Goal: Navigation & Orientation: Find specific page/section

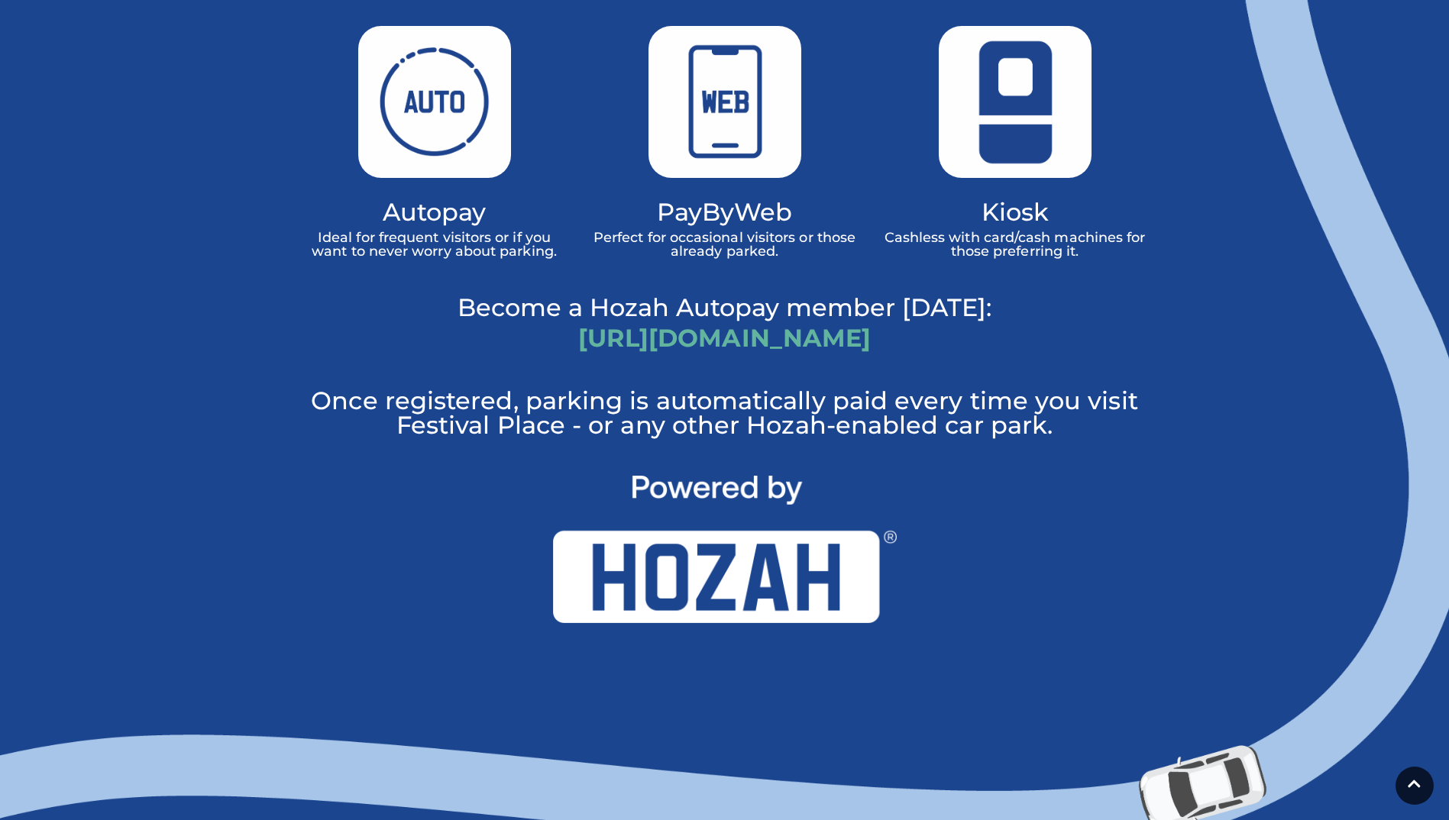
scroll to position [1131, 0]
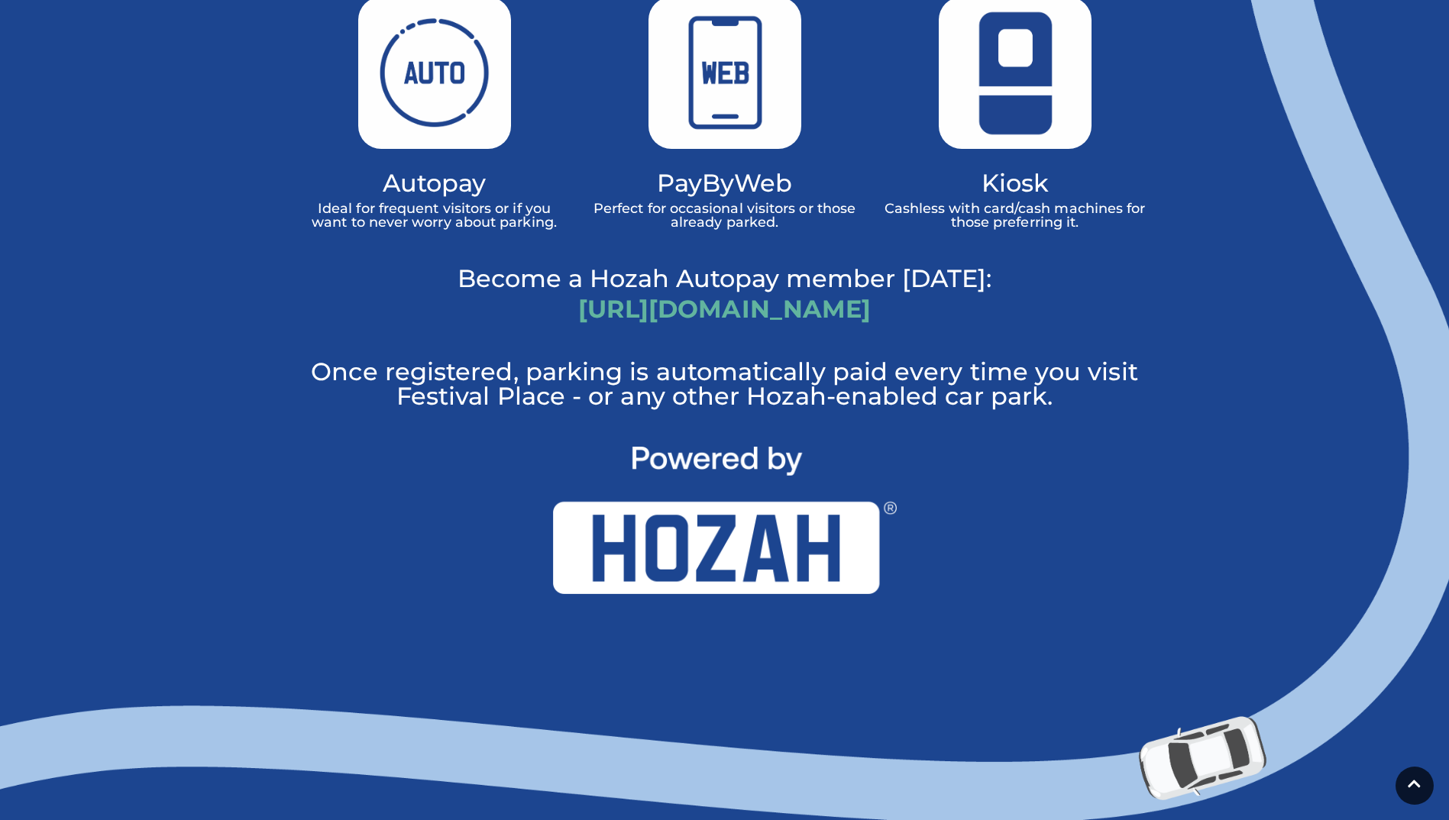
click at [787, 510] on img at bounding box center [725, 521] width 344 height 148
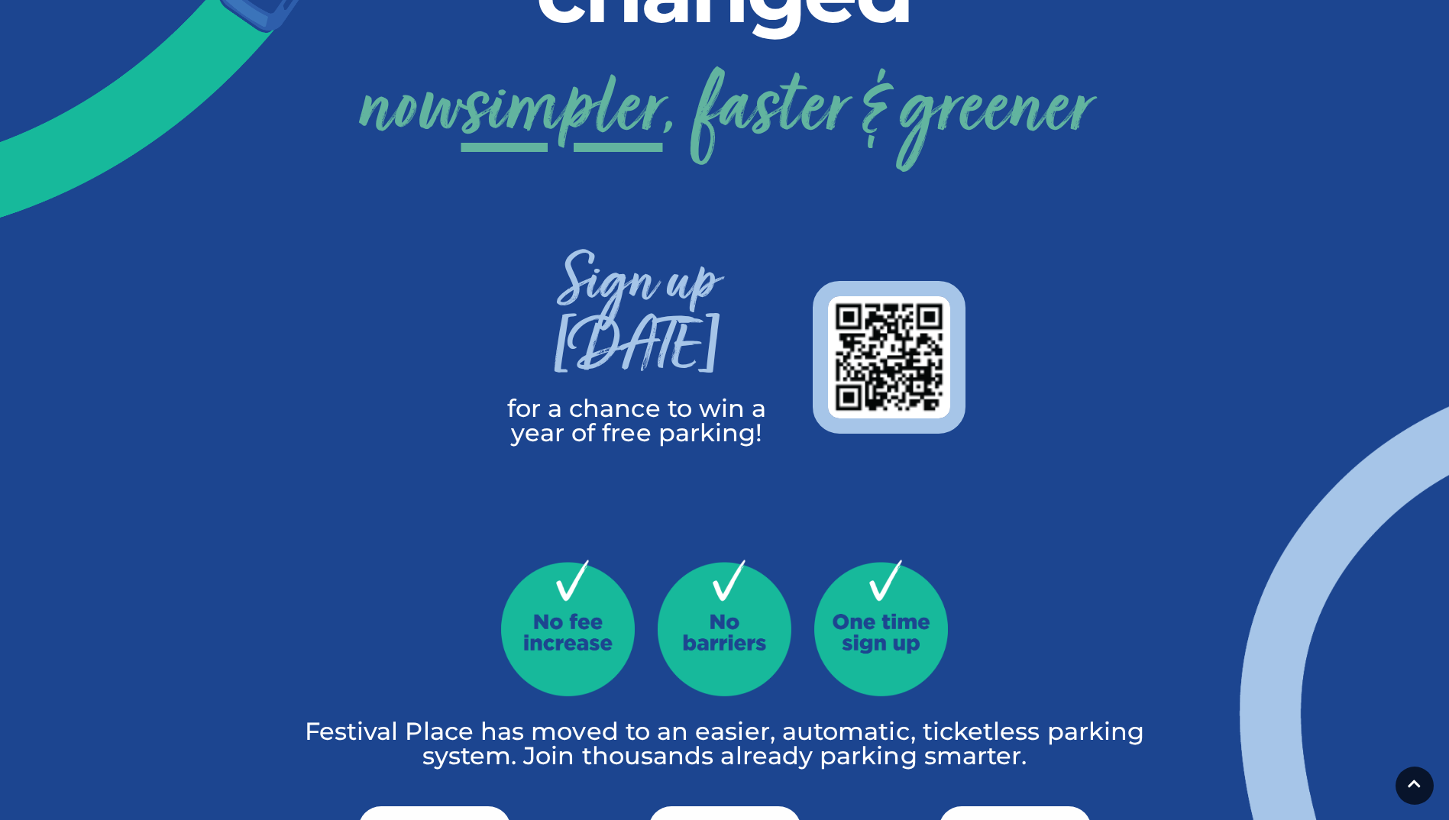
scroll to position [387, 0]
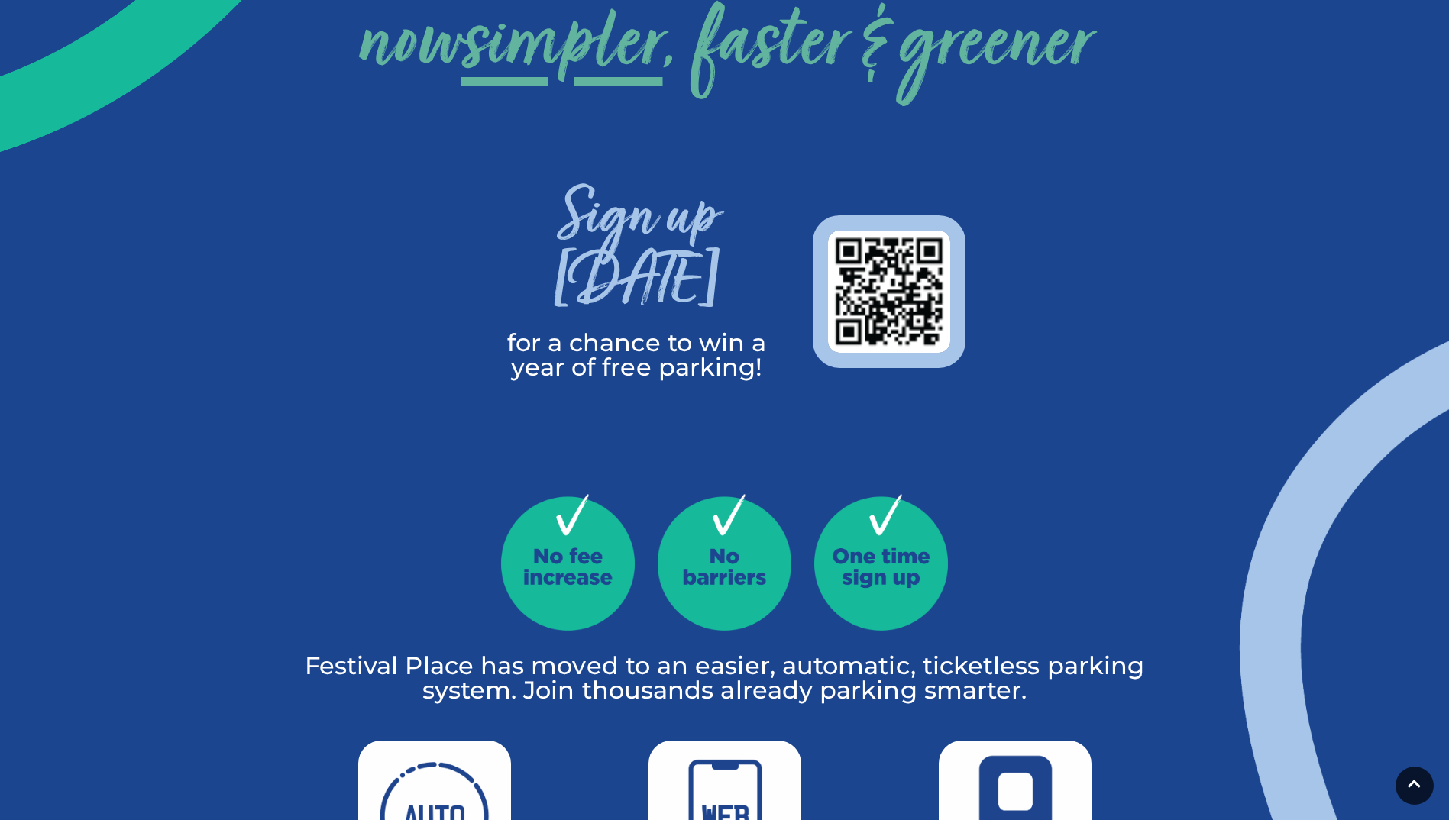
click at [723, 494] on img at bounding box center [725, 562] width 134 height 137
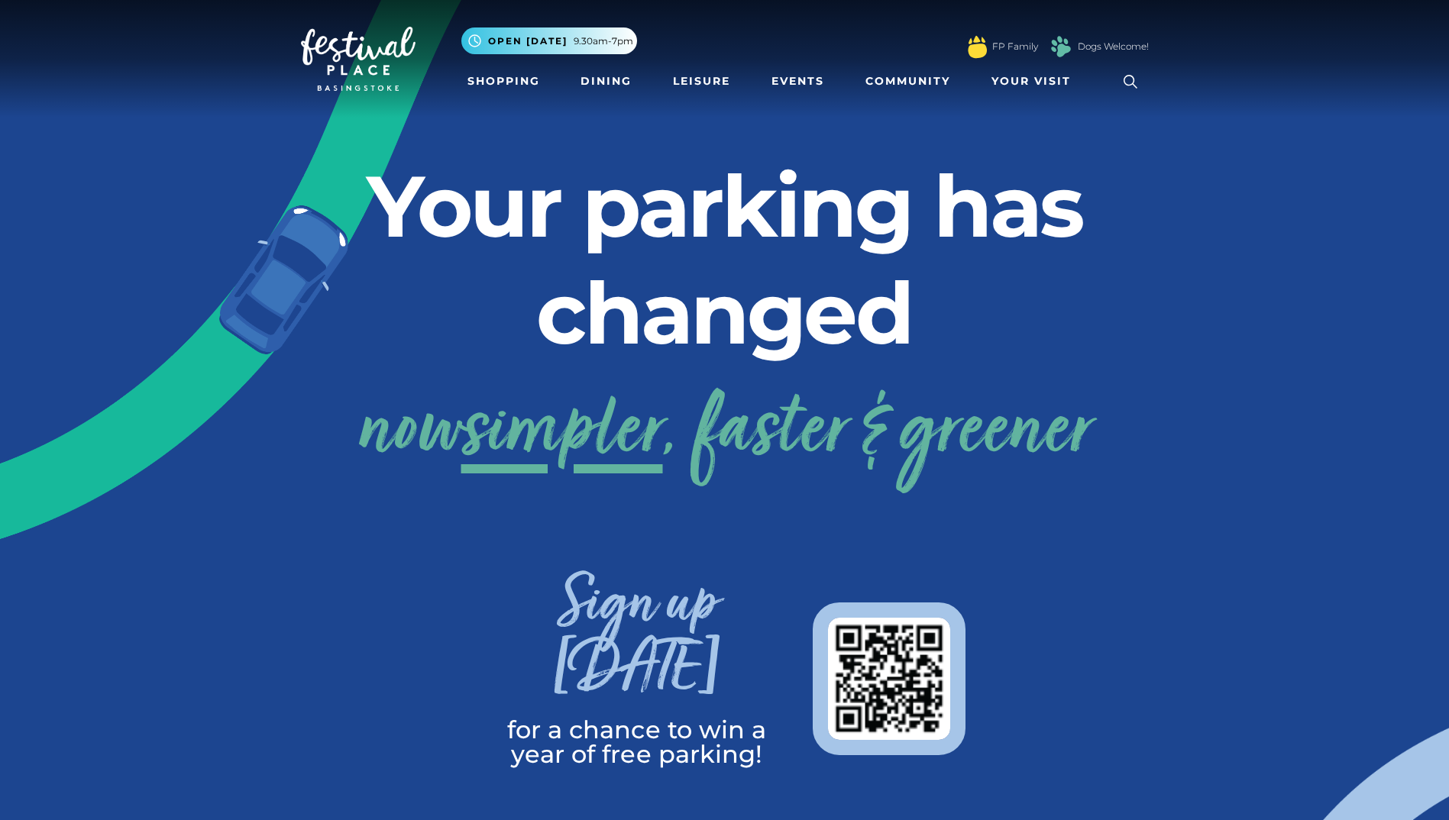
click at [724, 611] on h3 "Sign up [DATE]" at bounding box center [637, 646] width 306 height 143
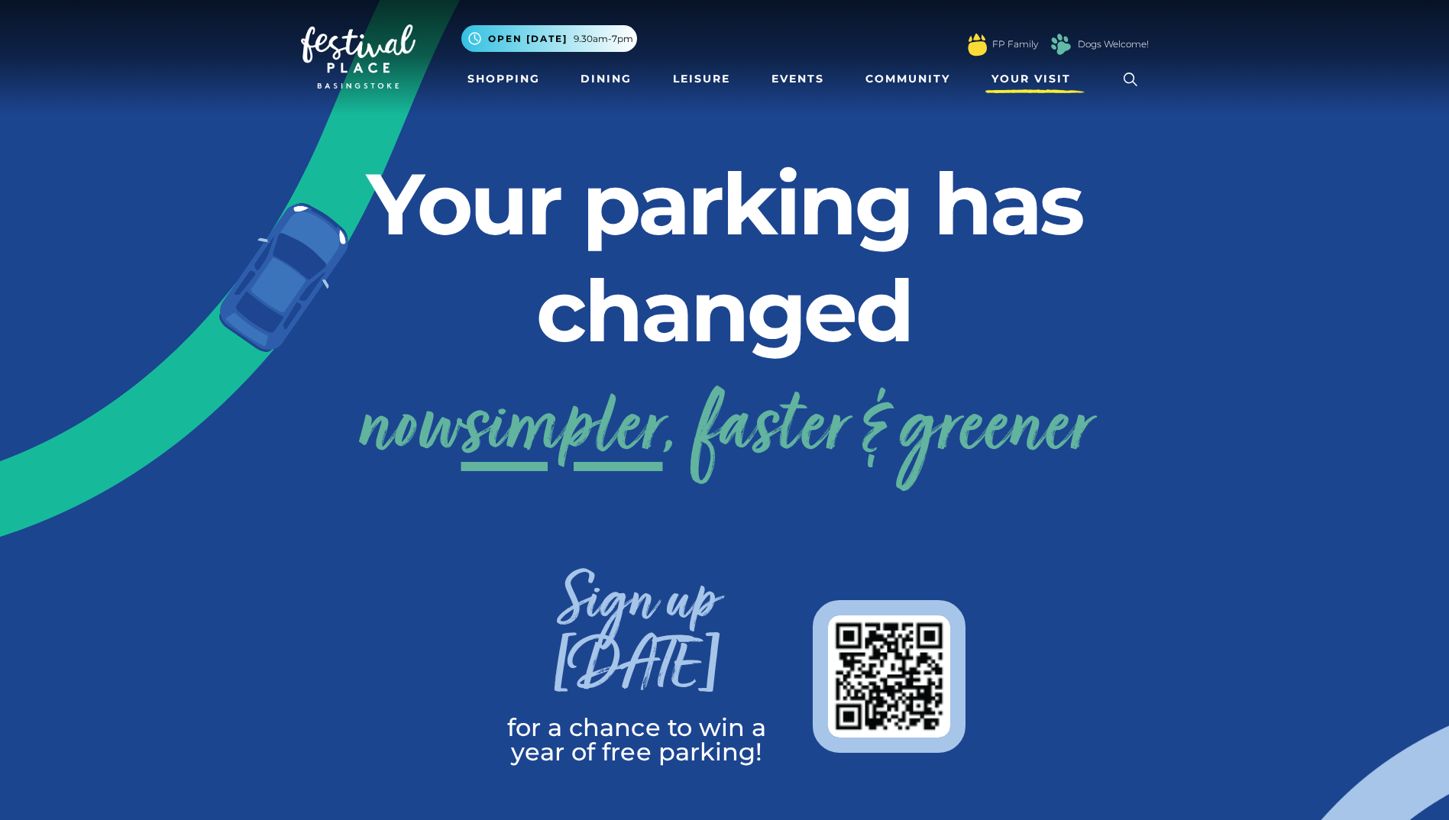
click at [1025, 81] on span "Your Visit" at bounding box center [1031, 79] width 79 height 16
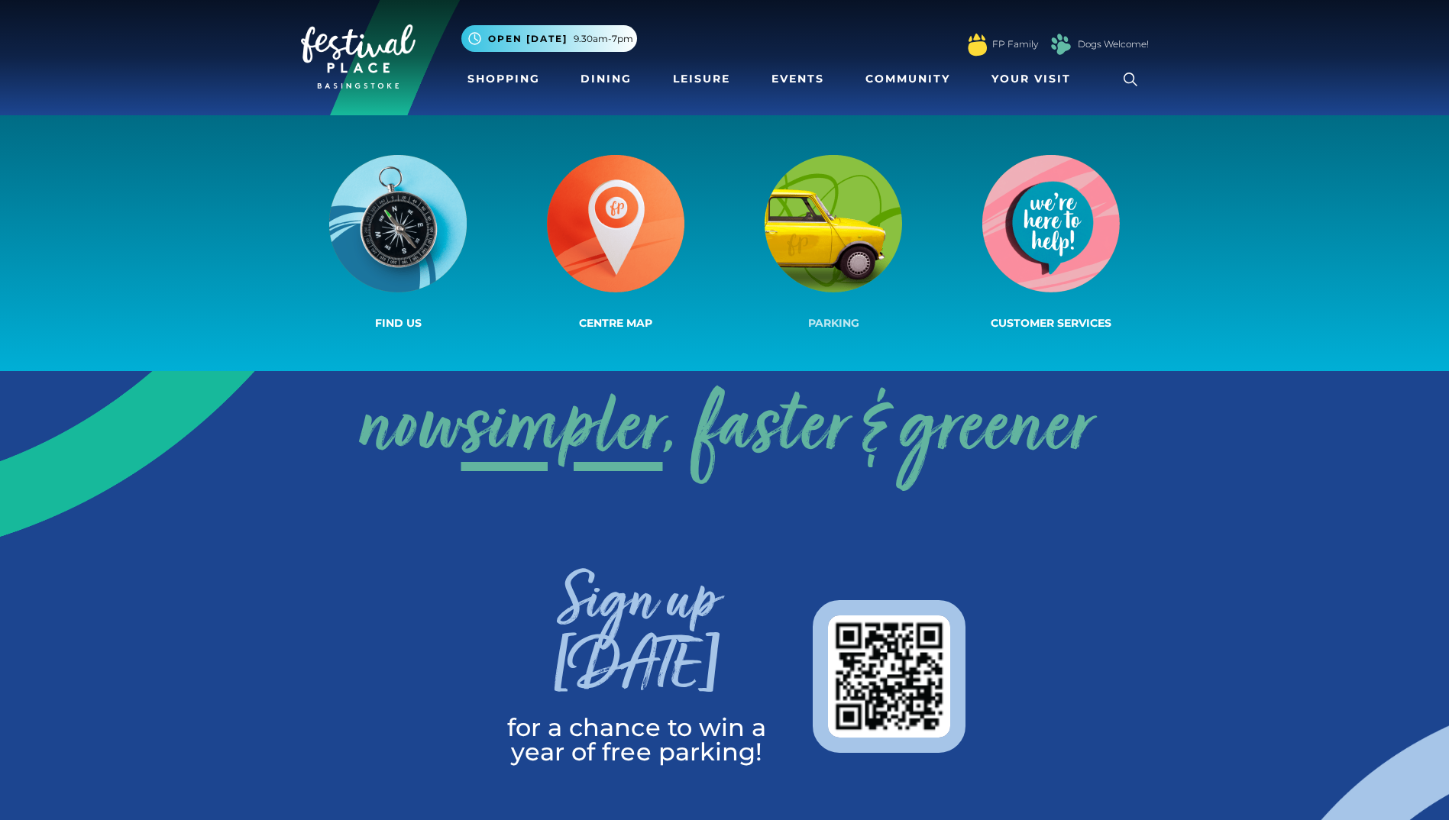
click at [911, 206] on link "Parking" at bounding box center [834, 243] width 218 height 183
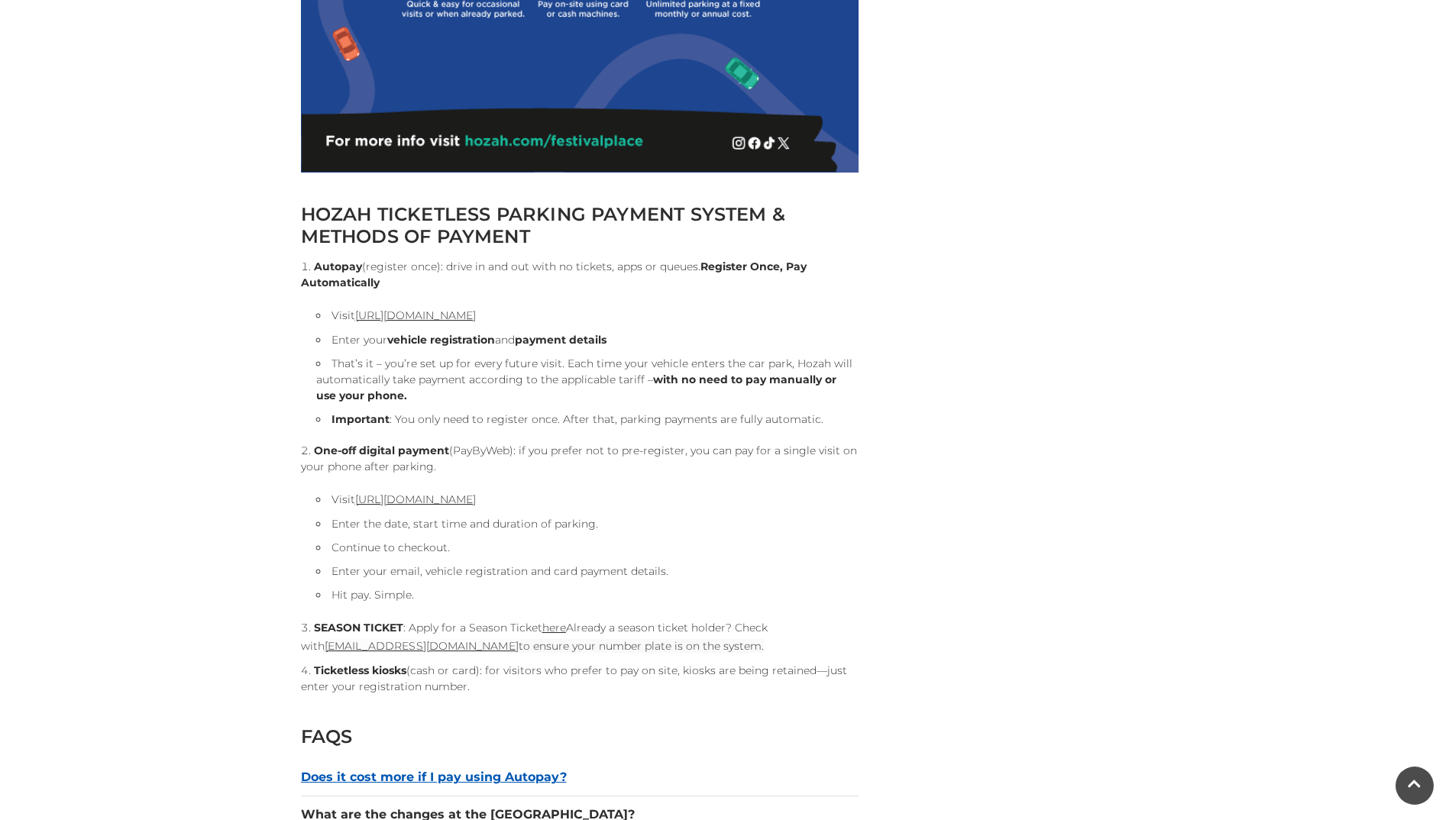
scroll to position [1439, 0]
click at [553, 631] on link "here" at bounding box center [554, 627] width 24 height 14
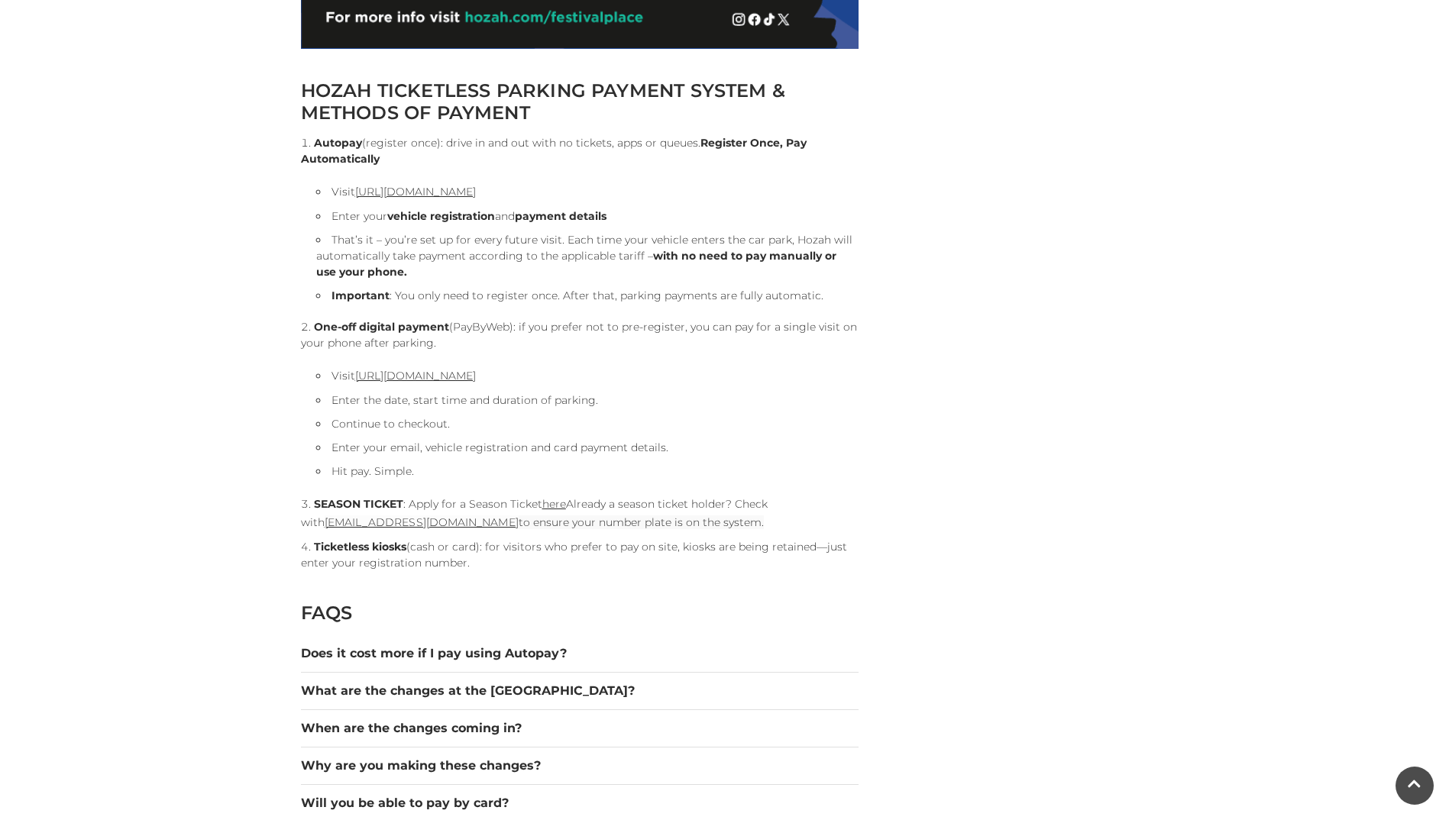
scroll to position [1566, 0]
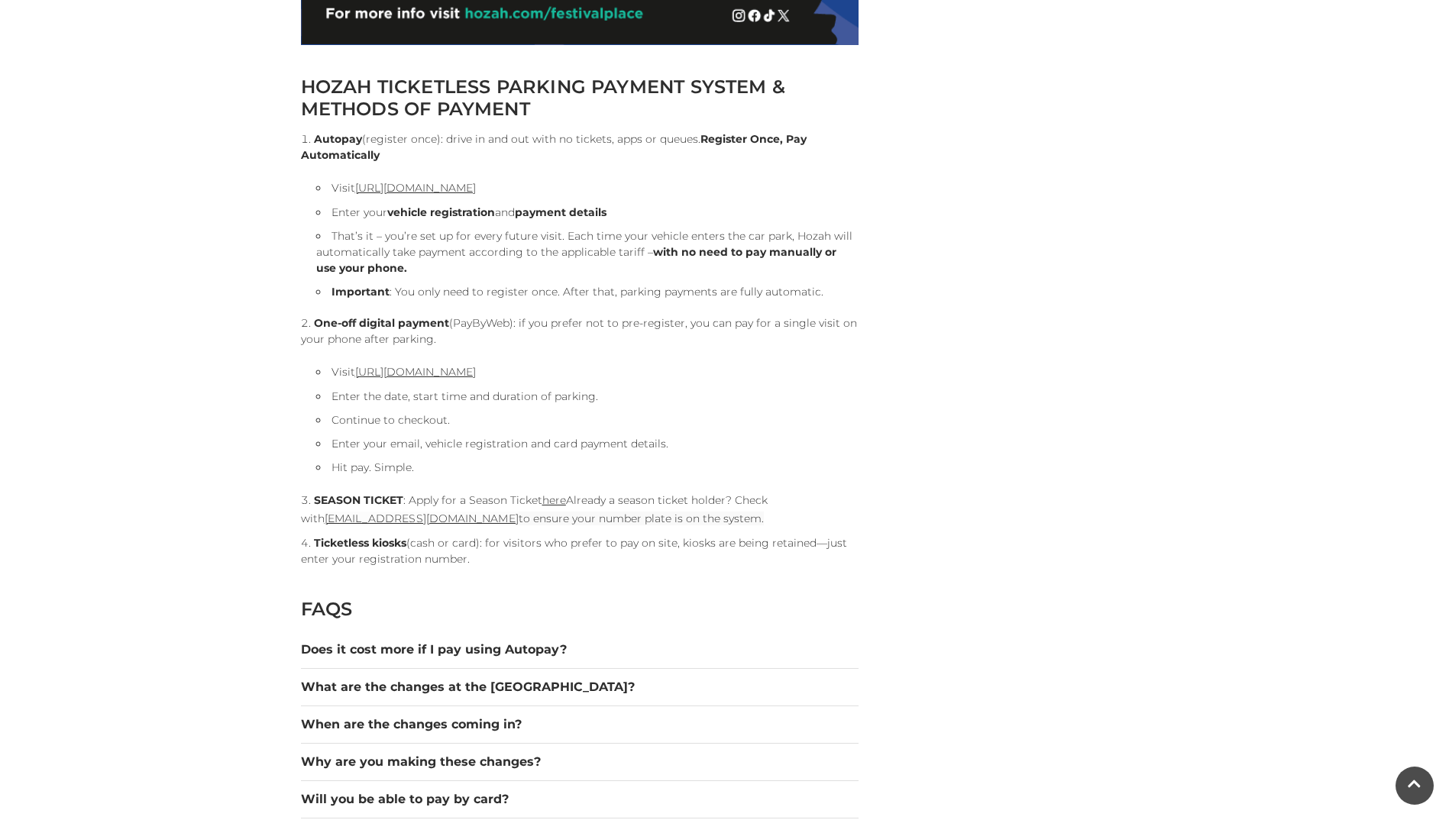
drag, startPoint x: 711, startPoint y: 523, endPoint x: 379, endPoint y: 474, distance: 336.0
click at [379, 474] on ol "Autopay (register once): drive in and out with no tickets, apps or queues. Regi…" at bounding box center [580, 349] width 558 height 436
drag, startPoint x: 617, startPoint y: 366, endPoint x: 356, endPoint y: 370, distance: 261.3
click at [356, 370] on li "Visit https://pay.hozah.com/locations/festivalplace" at bounding box center [587, 372] width 542 height 18
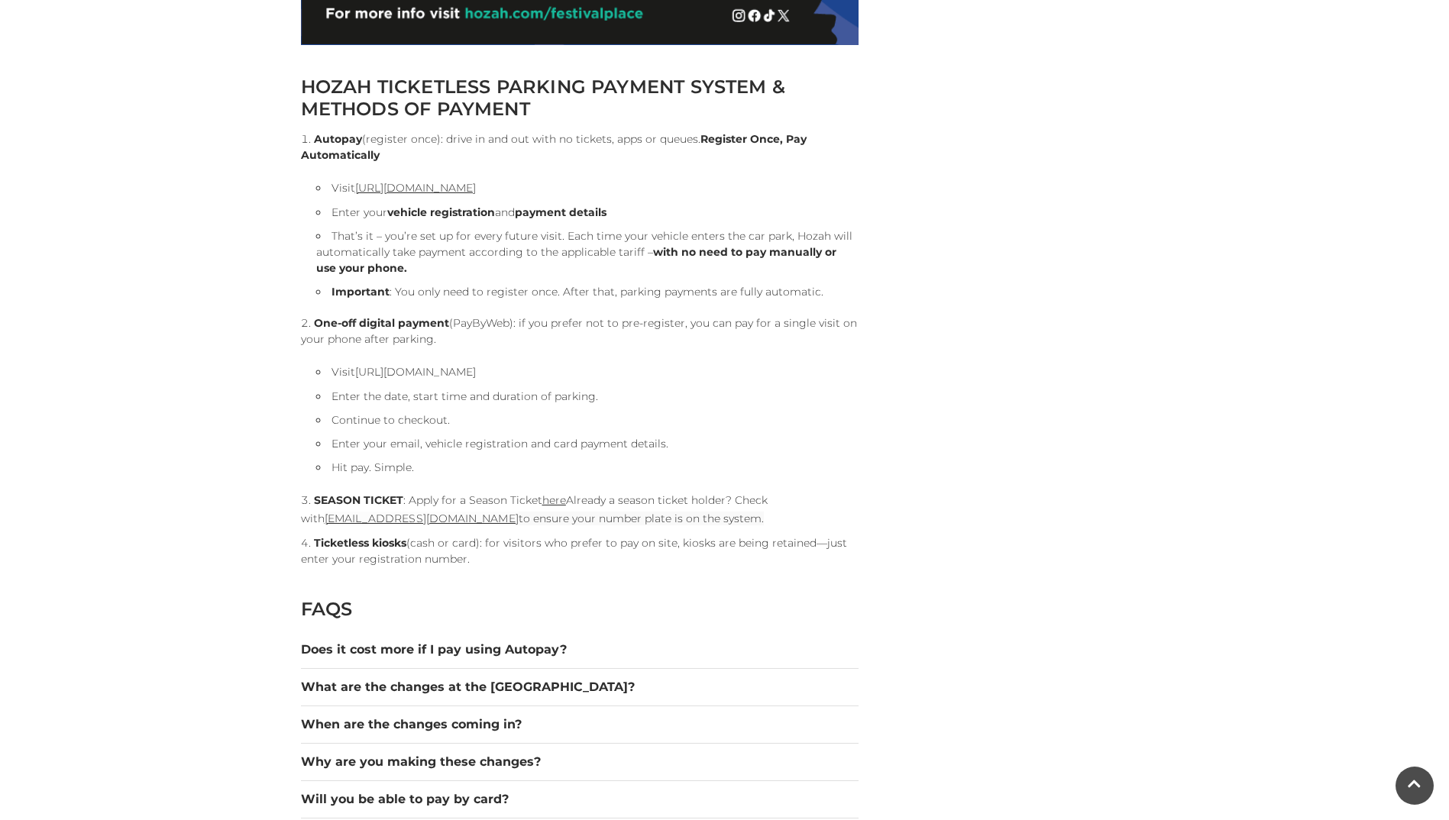
copy link "https://pay.hozah.com/locations/festivalplace"
